Goal: Task Accomplishment & Management: Manage account settings

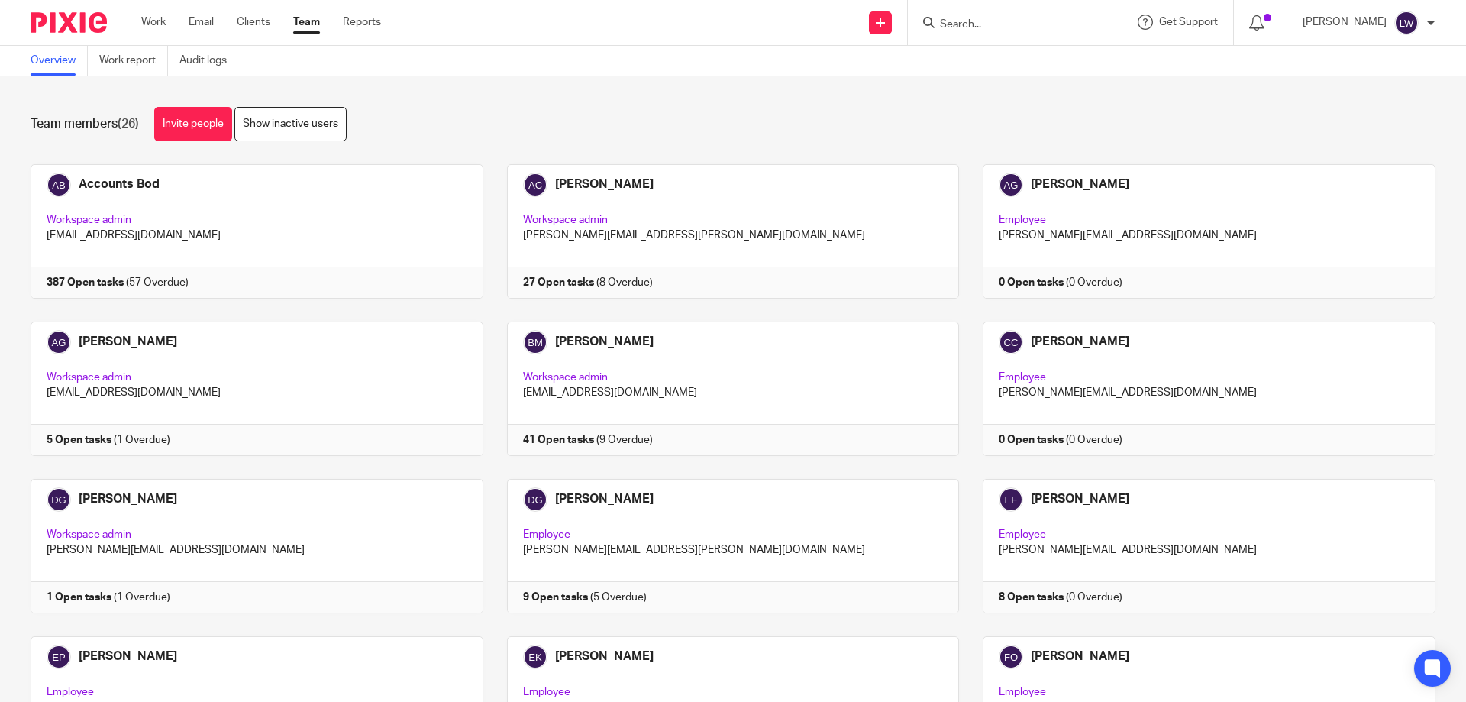
click at [953, 19] on input "Search" at bounding box center [1007, 25] width 137 height 14
type input "Europ"
click at [1028, 58] on link at bounding box center [1043, 59] width 214 height 23
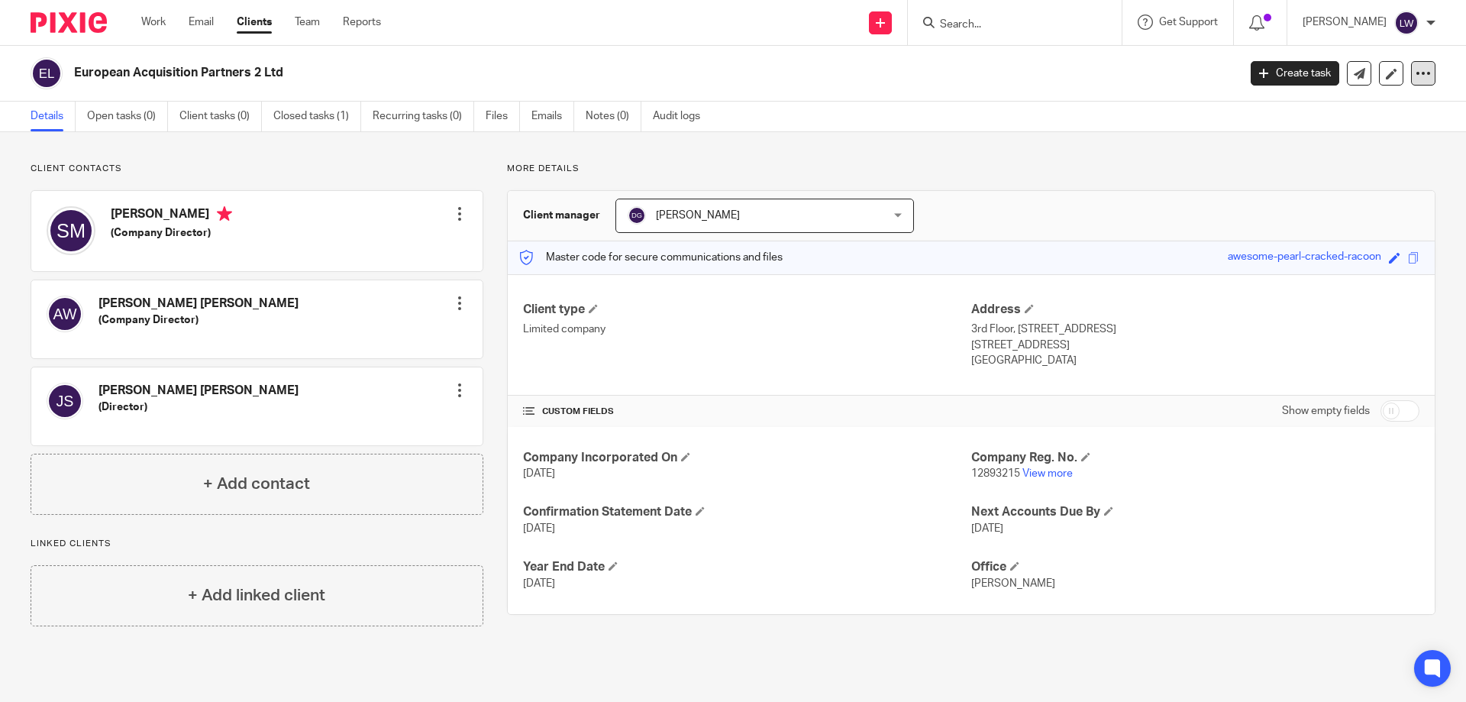
click at [1416, 71] on icon at bounding box center [1423, 73] width 15 height 15
click at [1304, 176] on button "Archive client" at bounding box center [1328, 178] width 169 height 20
